Goal: Task Accomplishment & Management: Use online tool/utility

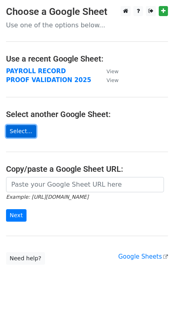
click at [24, 132] on link "Select..." at bounding box center [21, 131] width 30 height 12
click at [17, 134] on link "Select..." at bounding box center [21, 131] width 30 height 12
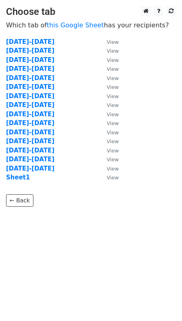
drag, startPoint x: 25, startPoint y: 171, endPoint x: 53, endPoint y: 171, distance: 27.8
click at [25, 171] on strong "Aug 1-15" at bounding box center [30, 168] width 48 height 7
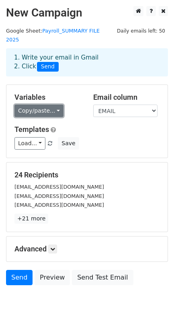
click at [52, 105] on link "Copy/paste..." at bounding box center [38, 111] width 49 height 12
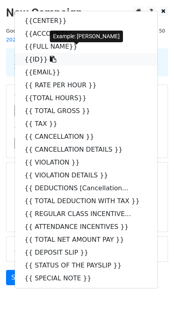
click at [35, 53] on link "{{ID}}" at bounding box center [86, 59] width 143 height 13
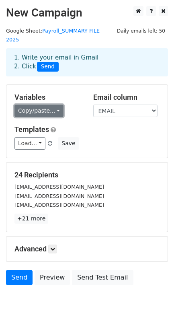
click at [50, 105] on link "Copy/paste..." at bounding box center [38, 111] width 49 height 12
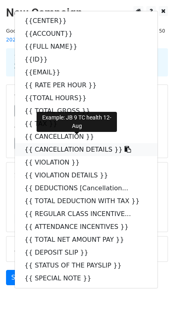
click at [61, 143] on link "{{ CANCELLATION DETAILS }}" at bounding box center [86, 149] width 143 height 13
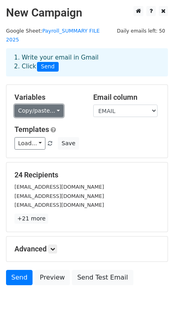
click at [36, 105] on link "Copy/paste..." at bounding box center [38, 111] width 49 height 12
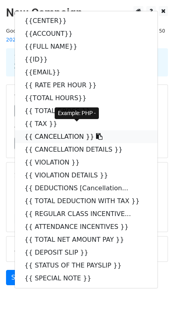
click at [42, 130] on link "{{ CANCELLATION }}" at bounding box center [86, 136] width 143 height 13
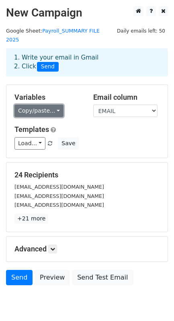
click at [45, 105] on link "Copy/paste..." at bounding box center [38, 111] width 49 height 12
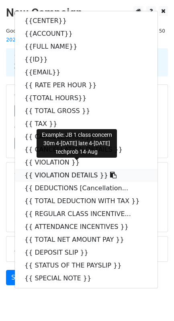
click at [77, 169] on link "{{ VIOLATION DETAILS }}" at bounding box center [86, 175] width 143 height 13
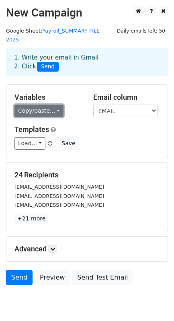
click at [41, 107] on link "Copy/paste..." at bounding box center [38, 111] width 49 height 12
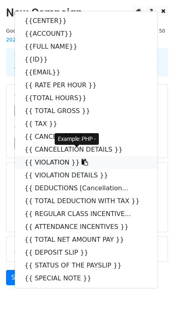
click at [56, 158] on link "{{ VIOLATION }}" at bounding box center [86, 162] width 143 height 13
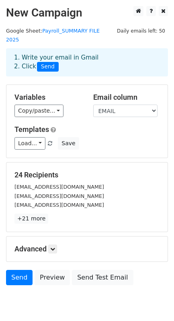
click at [102, 246] on h5 "Advanced" at bounding box center [86, 249] width 145 height 9
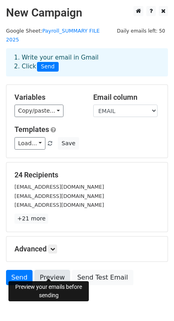
drag, startPoint x: 52, startPoint y: 270, endPoint x: 64, endPoint y: 266, distance: 12.5
click at [52, 270] on link "Preview" at bounding box center [52, 277] width 35 height 15
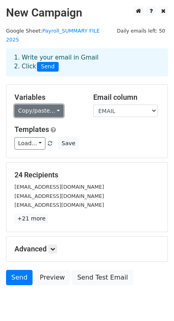
click at [39, 105] on link "Copy/paste..." at bounding box center [38, 111] width 49 height 12
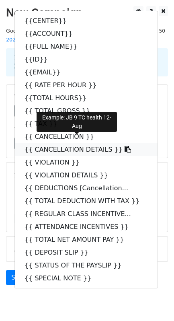
click at [72, 143] on link "{{ CANCELLATION DETAILS }}" at bounding box center [86, 149] width 143 height 13
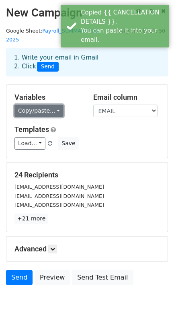
click at [33, 105] on link "Copy/paste..." at bounding box center [38, 111] width 49 height 12
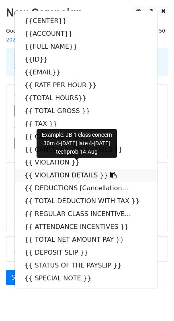
click at [59, 169] on link "{{ VIOLATION DETAILS }}" at bounding box center [86, 175] width 143 height 13
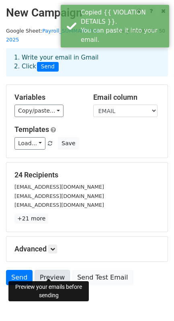
click at [49, 270] on link "Preview" at bounding box center [52, 277] width 35 height 15
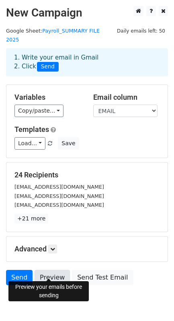
click at [54, 273] on link "Preview" at bounding box center [52, 277] width 35 height 15
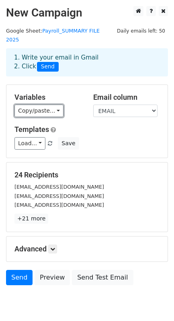
click at [43, 105] on link "Copy/paste..." at bounding box center [38, 111] width 49 height 12
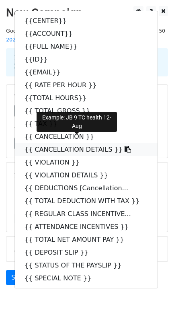
click at [67, 143] on link "{{ CANCELLATION DETAILS }}" at bounding box center [86, 149] width 143 height 13
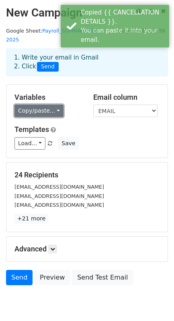
click at [43, 105] on link "Copy/paste..." at bounding box center [38, 111] width 49 height 12
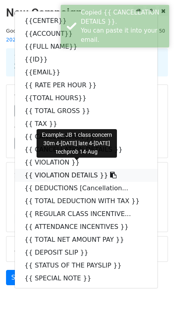
click at [66, 169] on link "{{ VIOLATION DETAILS }}" at bounding box center [86, 175] width 143 height 13
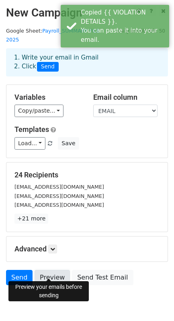
click at [48, 270] on link "Preview" at bounding box center [52, 277] width 35 height 15
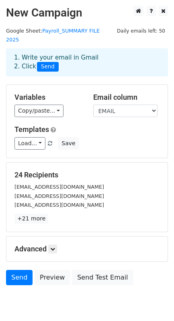
click at [79, 219] on div "24 Recipients alcantarahannahj@gmail.com floresitaandres77@gmail.com marryglyna…" at bounding box center [86, 197] width 161 height 69
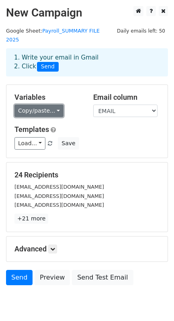
click at [41, 105] on link "Copy/paste..." at bounding box center [38, 111] width 49 height 12
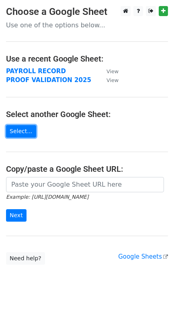
click at [26, 135] on link "Select..." at bounding box center [21, 131] width 30 height 12
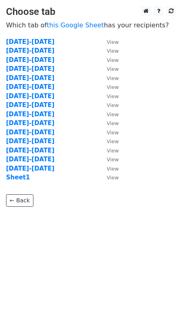
drag, startPoint x: 21, startPoint y: 172, endPoint x: 97, endPoint y: 183, distance: 77.7
click at [21, 172] on strong "Aug 1-15" at bounding box center [30, 168] width 48 height 7
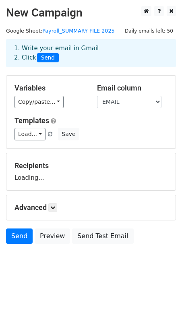
click at [44, 103] on link "Copy/paste..." at bounding box center [38, 102] width 49 height 12
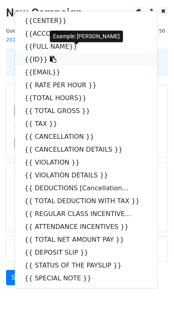
click at [39, 53] on link "{{ID}}" at bounding box center [86, 59] width 143 height 13
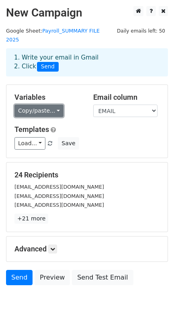
drag, startPoint x: 41, startPoint y: 101, endPoint x: 101, endPoint y: 104, distance: 59.7
click at [41, 105] on link "Copy/paste..." at bounding box center [38, 111] width 49 height 12
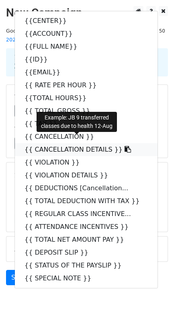
click at [87, 143] on link "{{ CANCELLATION DETAILS }}" at bounding box center [86, 149] width 143 height 13
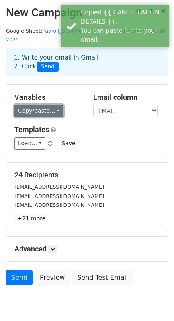
click at [39, 106] on link "Copy/paste..." at bounding box center [38, 111] width 49 height 12
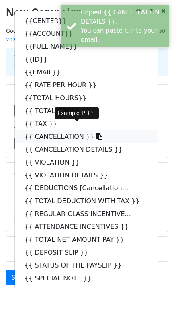
click at [71, 131] on link "{{ CANCELLATION }}" at bounding box center [86, 136] width 143 height 13
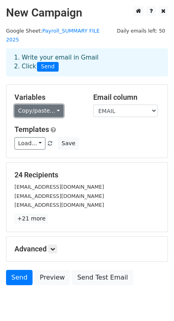
click at [33, 105] on link "Copy/paste..." at bounding box center [38, 111] width 49 height 12
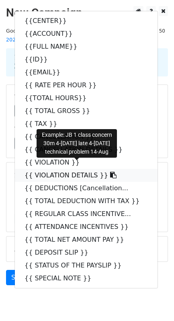
click at [70, 169] on link "{{ VIOLATION DETAILS }}" at bounding box center [86, 175] width 143 height 13
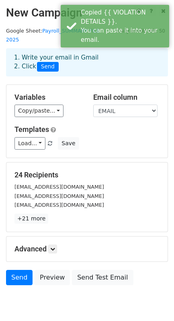
click at [37, 109] on div "Variables Copy/paste... {{CENTER}} {{ACCOUNT}} {{FULL NAME}} {{ID}} {{EMAIL}} {…" at bounding box center [86, 121] width 161 height 73
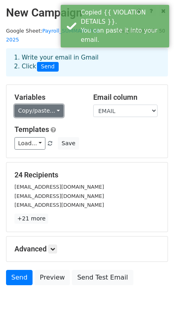
click at [37, 107] on link "Copy/paste..." at bounding box center [38, 111] width 49 height 12
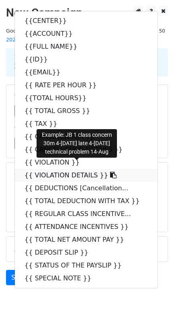
click at [66, 169] on link "{{ VIOLATION DETAILS }}" at bounding box center [86, 175] width 143 height 13
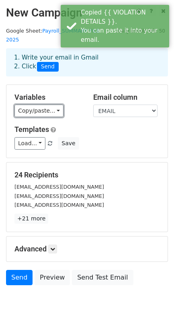
click at [40, 107] on link "Copy/paste..." at bounding box center [38, 111] width 49 height 12
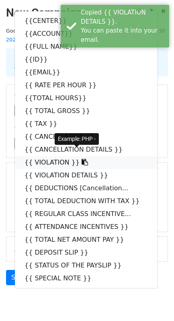
click at [48, 156] on link "{{ VIOLATION }}" at bounding box center [86, 162] width 143 height 13
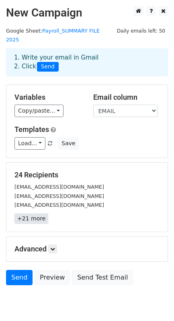
click at [35, 214] on link "+21 more" at bounding box center [31, 219] width 34 height 10
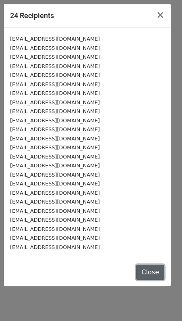
click at [149, 278] on button "Close" at bounding box center [150, 272] width 28 height 15
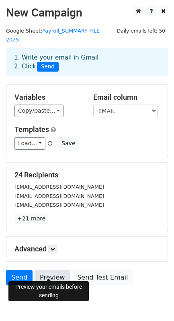
click at [52, 271] on link "Preview" at bounding box center [52, 277] width 35 height 15
click at [50, 270] on link "Preview" at bounding box center [52, 277] width 35 height 15
click at [49, 273] on link "Preview" at bounding box center [52, 277] width 35 height 15
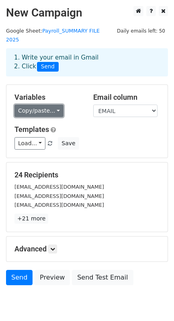
click at [46, 105] on link "Copy/paste..." at bounding box center [38, 111] width 49 height 12
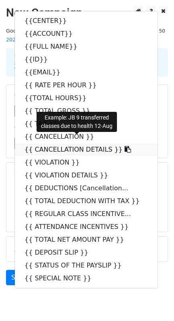
click at [80, 143] on link "{{ CANCELLATION DETAILS }}" at bounding box center [86, 149] width 143 height 13
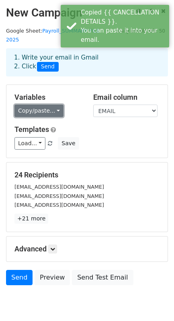
click at [37, 105] on link "Copy/paste..." at bounding box center [38, 111] width 49 height 12
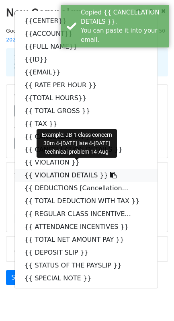
drag, startPoint x: 78, startPoint y: 165, endPoint x: 14, endPoint y: 164, distance: 64.0
click at [78, 169] on link "{{ VIOLATION DETAILS }}" at bounding box center [86, 175] width 143 height 13
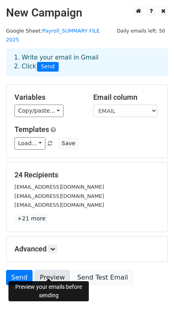
click at [54, 270] on link "Preview" at bounding box center [52, 277] width 35 height 15
click at [52, 270] on link "Preview" at bounding box center [52, 277] width 35 height 15
click at [52, 272] on link "Preview" at bounding box center [52, 277] width 35 height 15
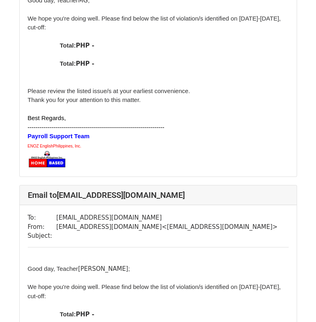
scroll to position [765, 0]
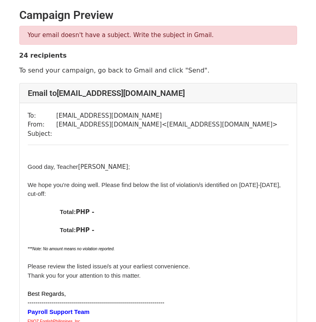
click at [142, 215] on div "Total: PHP -" at bounding box center [174, 211] width 229 height 9
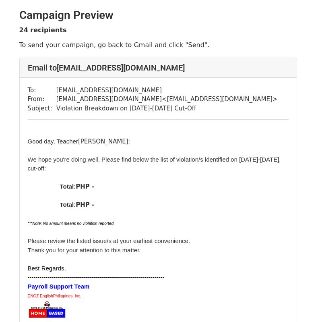
click at [189, 200] on div at bounding box center [158, 195] width 261 height 9
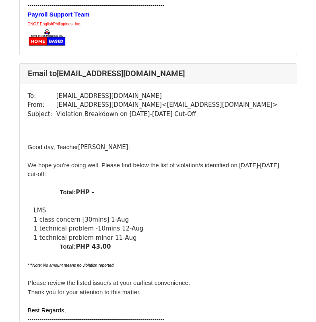
scroll to position [886, 0]
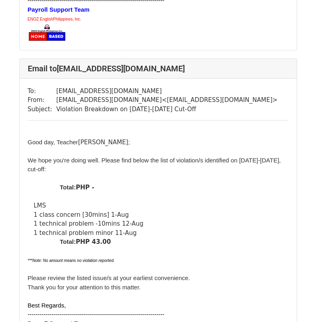
click at [231, 246] on div "Total: PHP 43.00" at bounding box center [174, 241] width 229 height 9
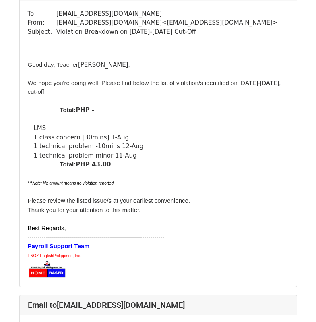
scroll to position [966, 0]
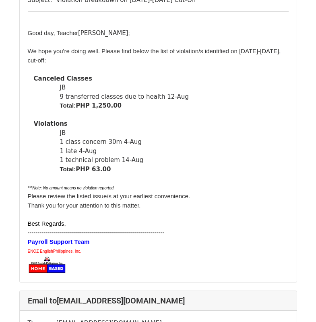
scroll to position [443, 0]
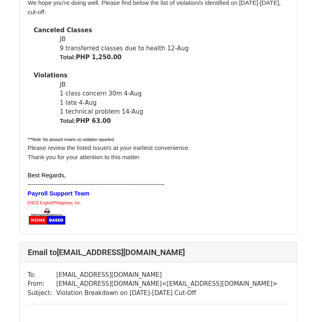
click at [211, 225] on div at bounding box center [158, 216] width 261 height 19
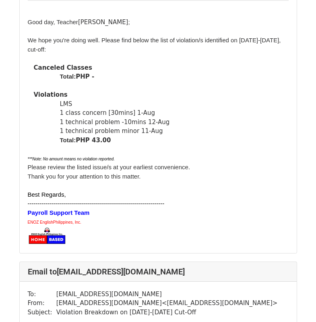
scroll to position [1047, 0]
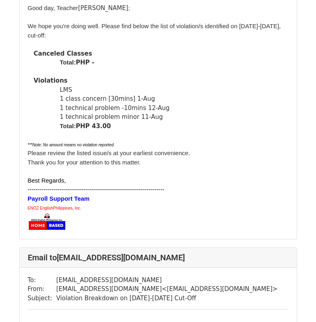
click at [211, 203] on div "Payroll Support Team" at bounding box center [158, 198] width 261 height 9
click at [279, 122] on div "LMS 1 class concern [30mins] 1-Aug 1 technical problem -10mins 12-Aug 1 technic…" at bounding box center [174, 103] width 229 height 36
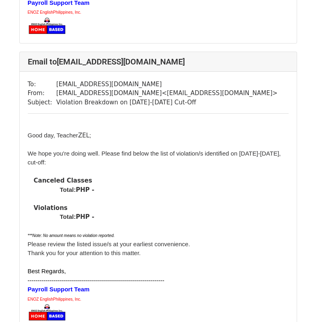
scroll to position [1570, 0]
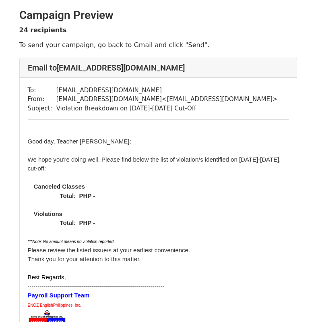
click at [188, 173] on div "We hope you're doing well. Please find below the list of violation/s identified…" at bounding box center [158, 164] width 261 height 18
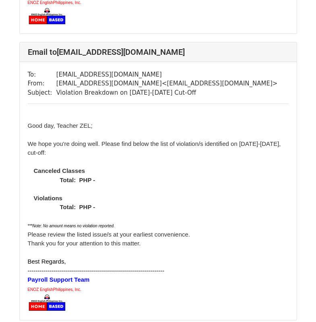
scroll to position [1650, 0]
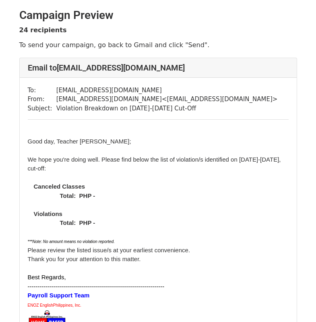
click at [232, 243] on div "***Note: No amount means no violation reported." at bounding box center [158, 240] width 261 height 9
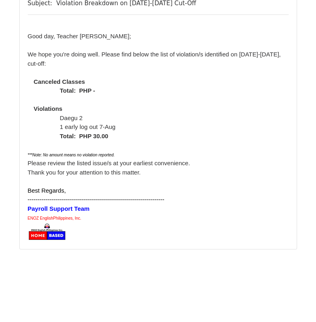
scroll to position [7530, 0]
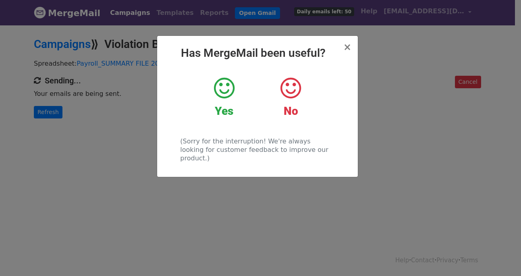
drag, startPoint x: 225, startPoint y: 87, endPoint x: 260, endPoint y: 87, distance: 35.0
click at [225, 87] on icon at bounding box center [224, 88] width 21 height 24
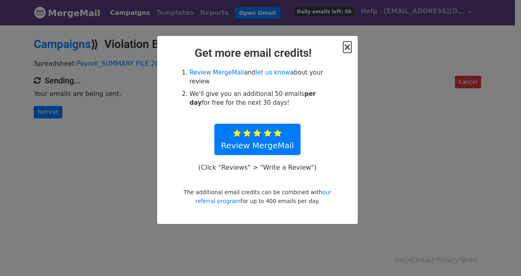
click at [346, 46] on span "×" at bounding box center [347, 46] width 8 height 11
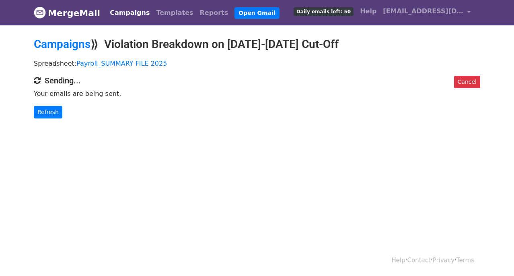
click at [288, 247] on div "Help · Contact · Privacy · Terms" at bounding box center [257, 260] width 459 height 33
drag, startPoint x: 230, startPoint y: 203, endPoint x: 120, endPoint y: 159, distance: 118.6
click at [231, 202] on html "MergeMail Campaigns Templates Reports Open Gmail Daily emails left: 50 Help eno…" at bounding box center [257, 138] width 514 height 276
click at [50, 112] on link "Refresh" at bounding box center [48, 112] width 29 height 12
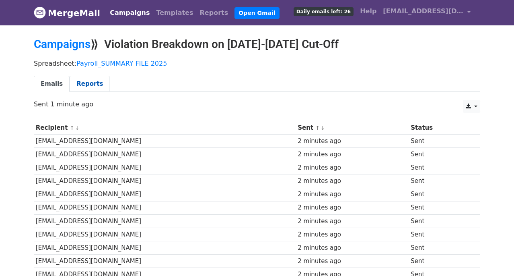
click at [89, 84] on link "Reports" at bounding box center [90, 84] width 40 height 17
click at [325, 130] on link "↓" at bounding box center [323, 128] width 4 height 6
click at [326, 128] on small "↑ ↓" at bounding box center [321, 128] width 11 height 6
click at [335, 127] on th "Sent ↑ ↓" at bounding box center [352, 127] width 113 height 13
click at [76, 77] on link "Reports" at bounding box center [90, 84] width 40 height 17
